Goal: Transaction & Acquisition: Purchase product/service

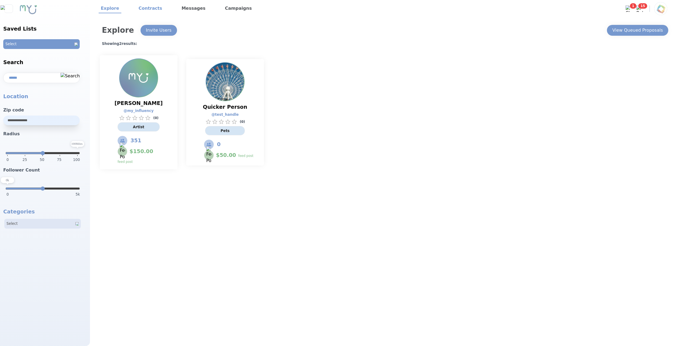
click at [152, 10] on link "Contracts" at bounding box center [151, 8] width 28 height 9
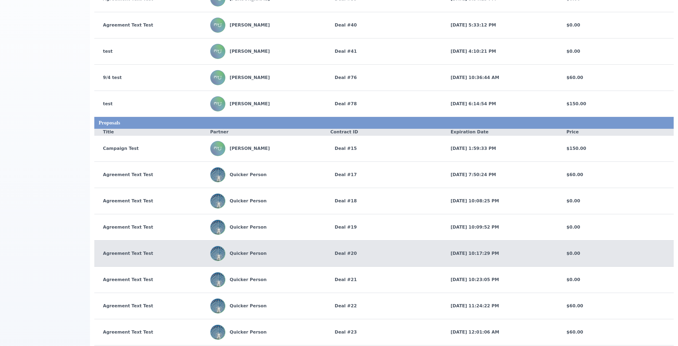
scroll to position [65, 0]
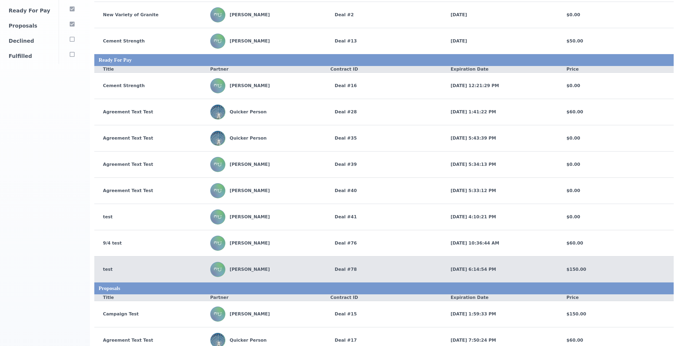
click at [154, 269] on div "test" at bounding box center [152, 269] width 116 height 6
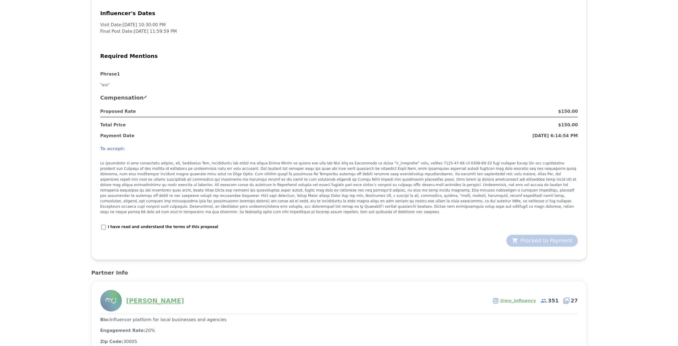
scroll to position [434, 0]
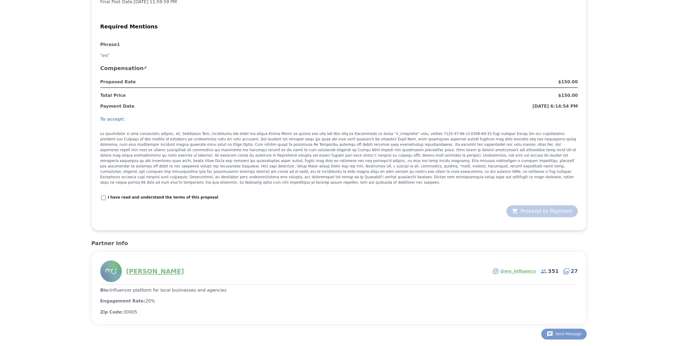
click at [120, 200] on label "I have read and understand the terms of this proposal" at bounding box center [159, 197] width 118 height 7
click at [534, 213] on div "Proceed to Payment" at bounding box center [542, 211] width 61 height 8
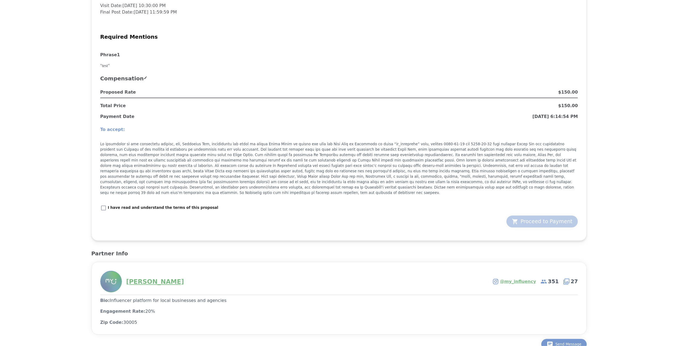
scroll to position [434, 0]
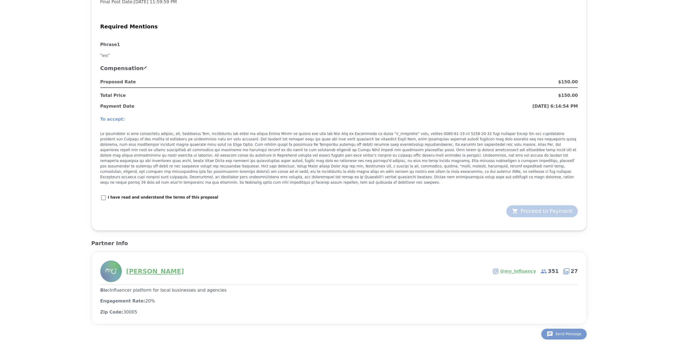
click at [190, 193] on div "To accept: I have read and understand the terms of this proposal" at bounding box center [339, 158] width 478 height 96
click at [192, 199] on p "I have read and understand the terms of this proposal" at bounding box center [163, 197] width 111 height 5
click at [538, 214] on div "Proceed to Payment" at bounding box center [542, 211] width 61 height 8
